Goal: Information Seeking & Learning: Learn about a topic

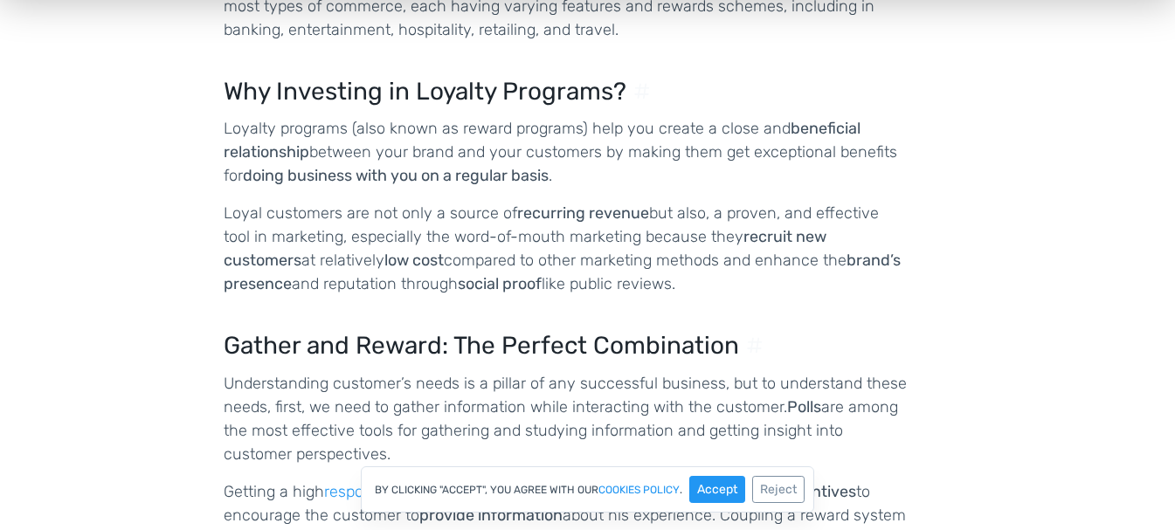
scroll to position [1136, 0]
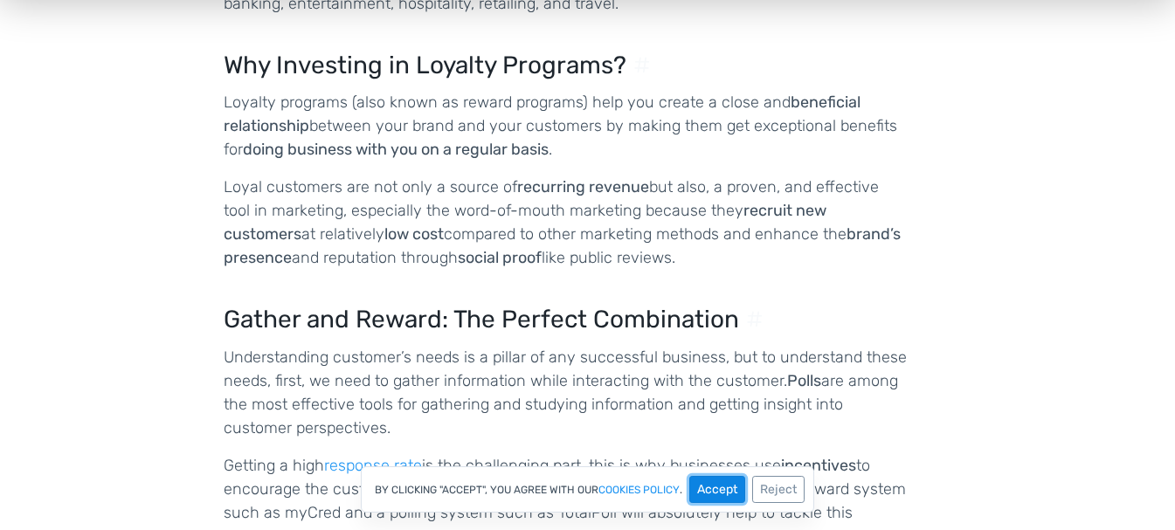
click at [704, 490] on button "Accept" at bounding box center [717, 489] width 56 height 27
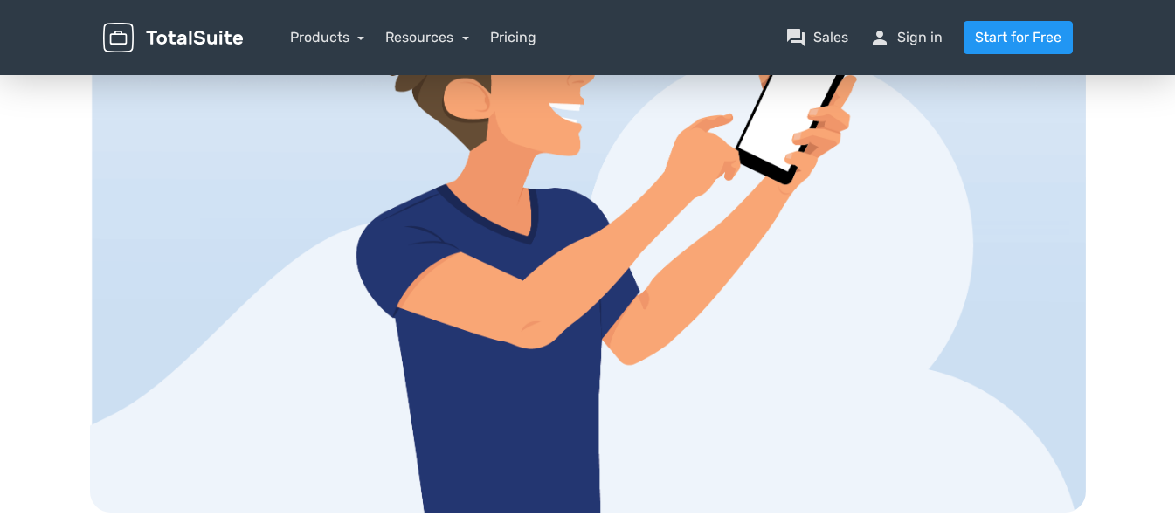
scroll to position [0, 0]
